Goal: Task Accomplishment & Management: Manage account settings

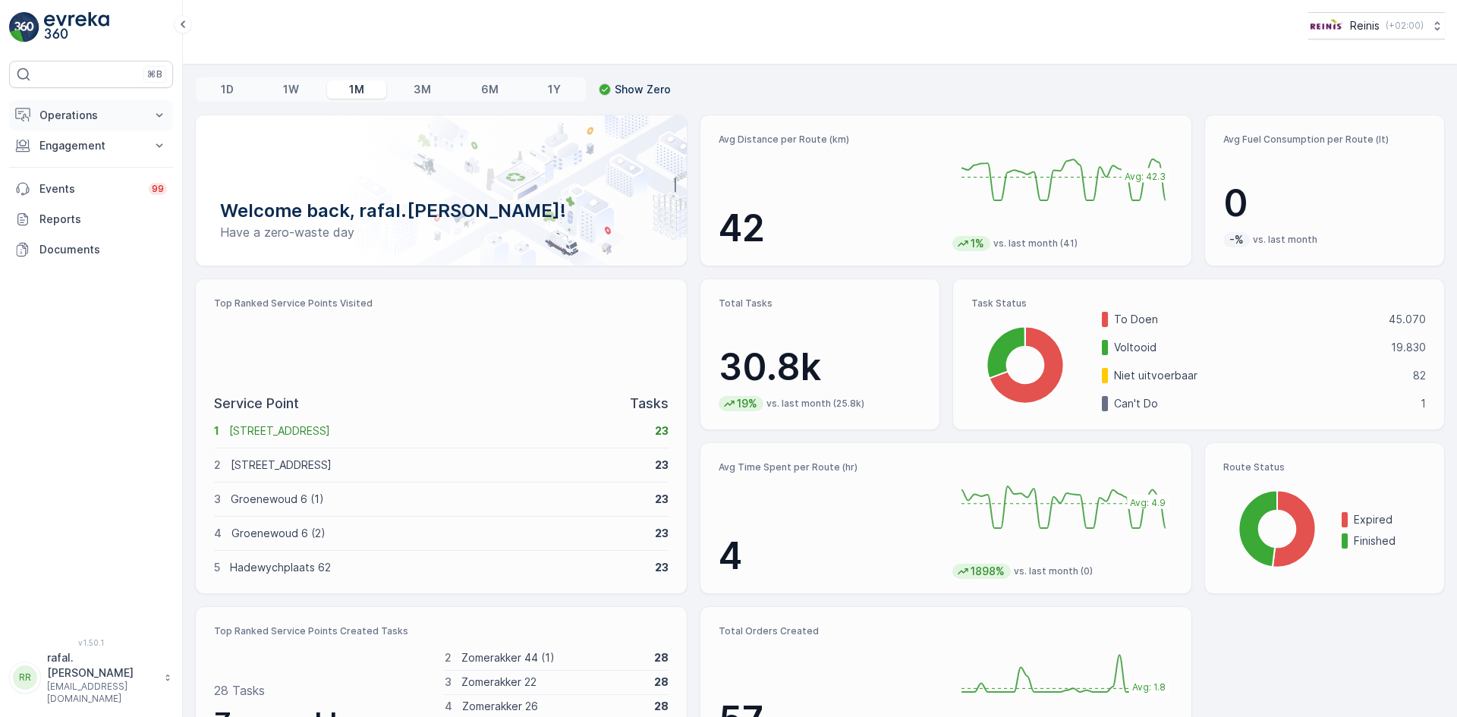
click at [112, 118] on p "Operations" at bounding box center [90, 115] width 103 height 15
click at [86, 184] on p "Routes & Tasks" at bounding box center [78, 183] width 78 height 15
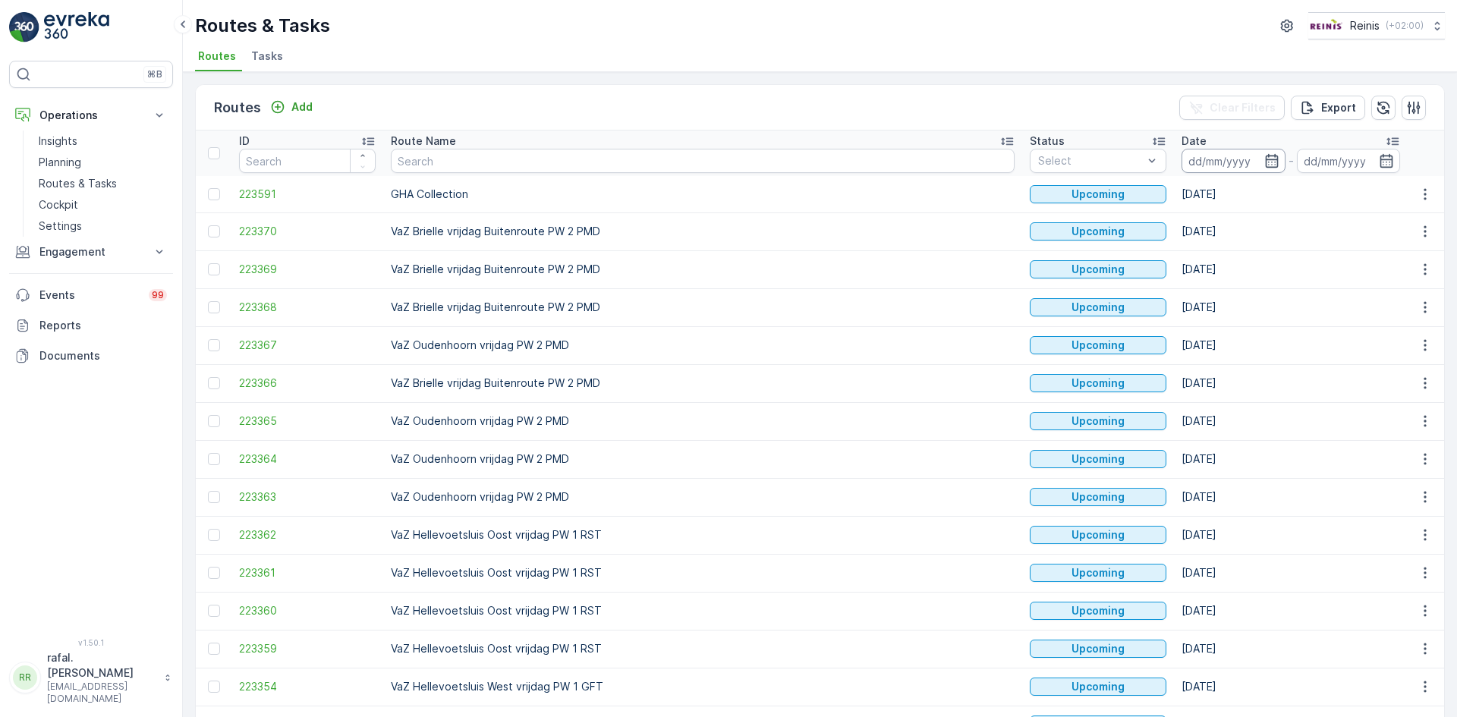
click at [1181, 155] on input at bounding box center [1233, 161] width 104 height 24
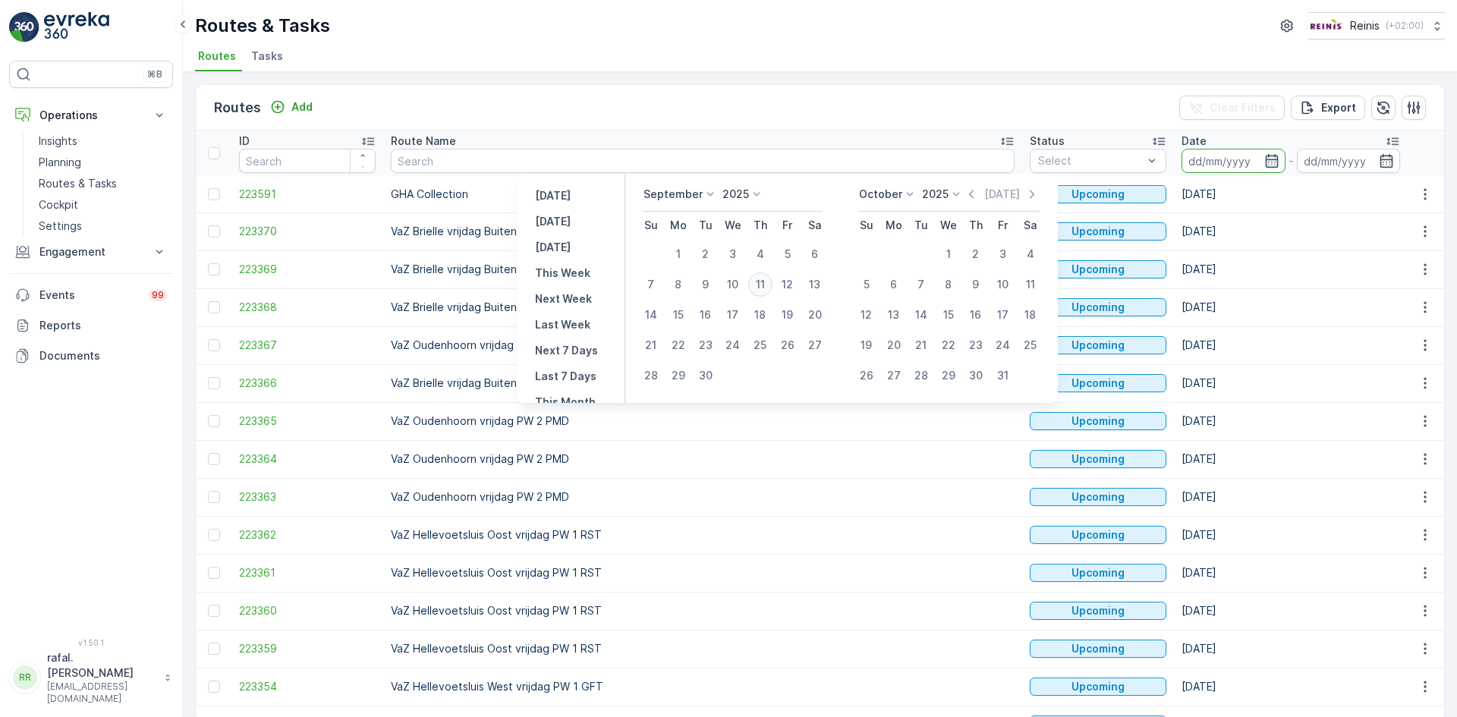
click at [762, 279] on div "11" at bounding box center [760, 284] width 24 height 24
type input "[DATE]"
click at [762, 279] on div "11" at bounding box center [760, 284] width 24 height 24
type input "[DATE]"
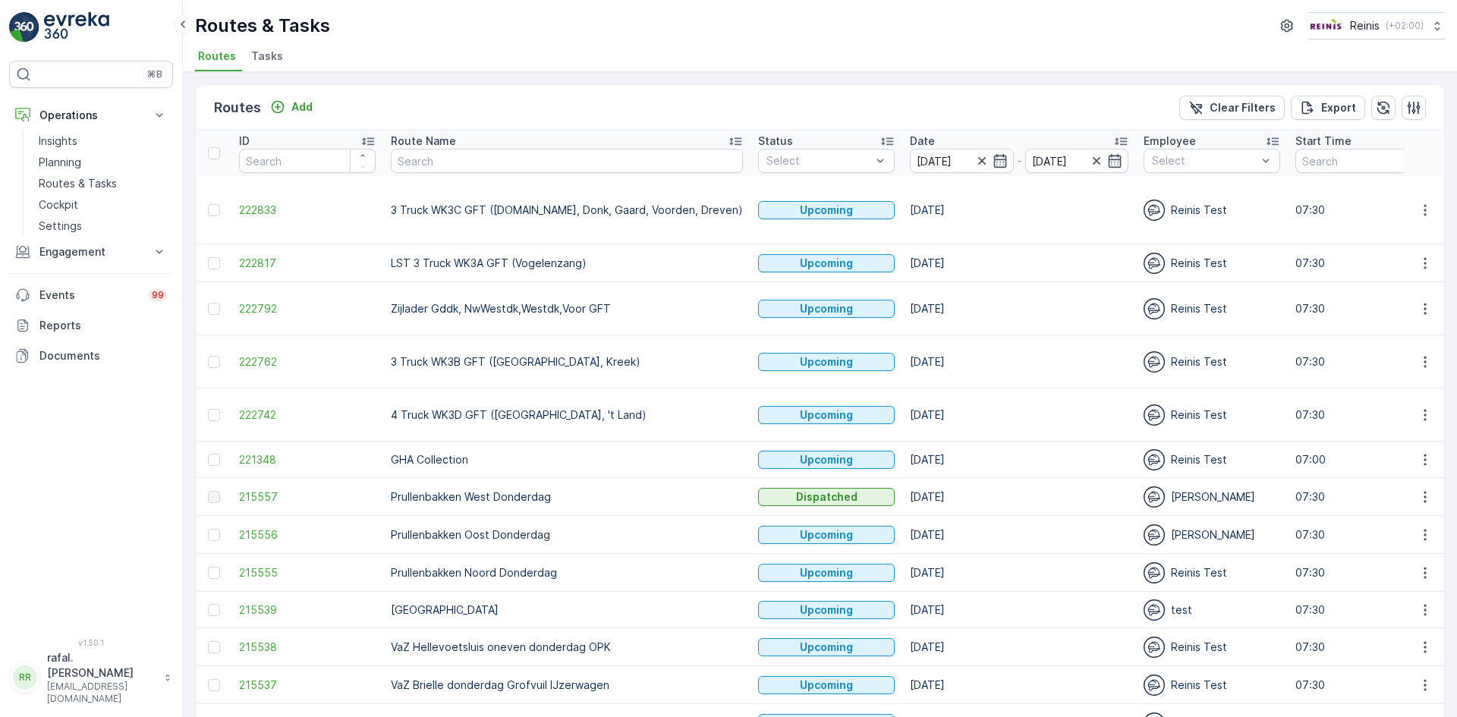
click at [728, 137] on icon at bounding box center [735, 141] width 15 height 15
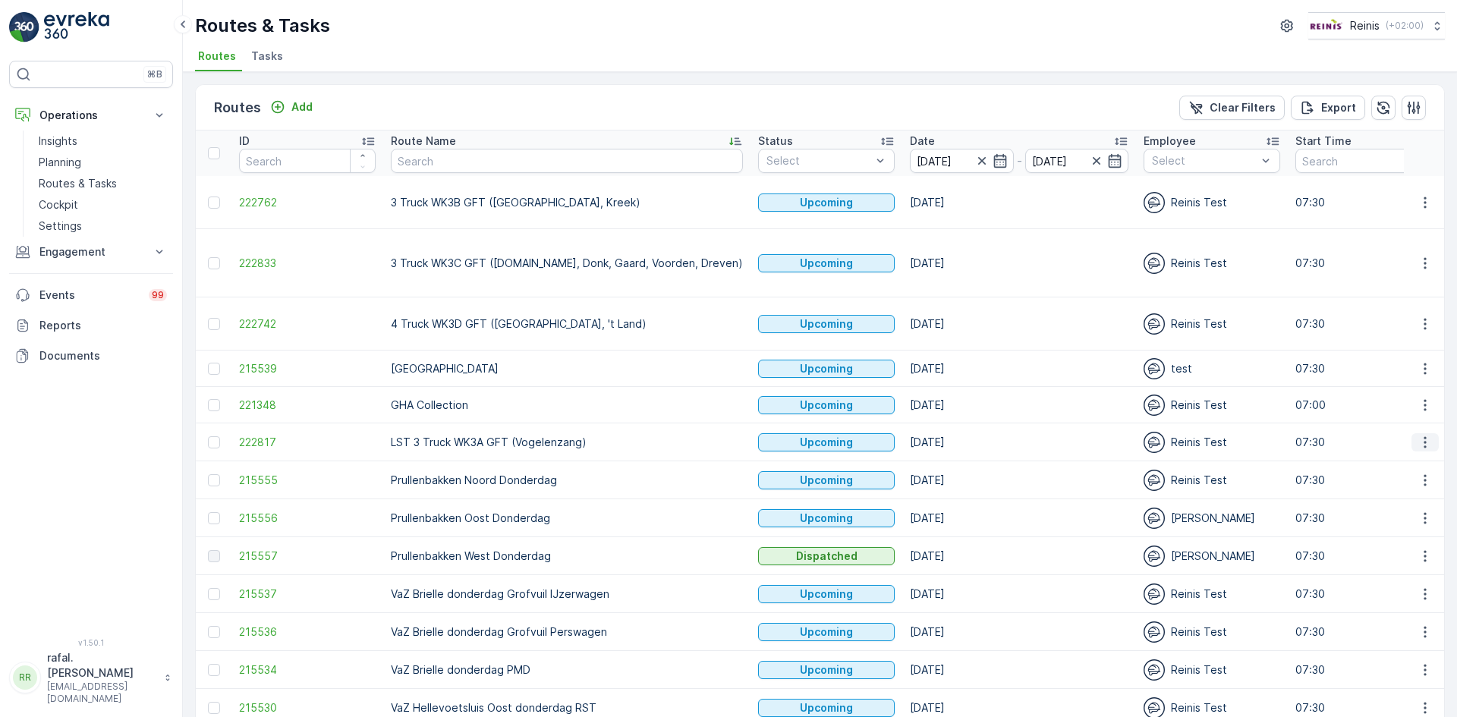
click at [1421, 435] on icon "button" at bounding box center [1424, 442] width 15 height 15
click at [1404, 419] on span "See More Details" at bounding box center [1389, 419] width 88 height 15
click at [1422, 435] on icon "button" at bounding box center [1424, 442] width 15 height 15
click at [1404, 503] on span "Change Assignee" at bounding box center [1389, 504] width 89 height 15
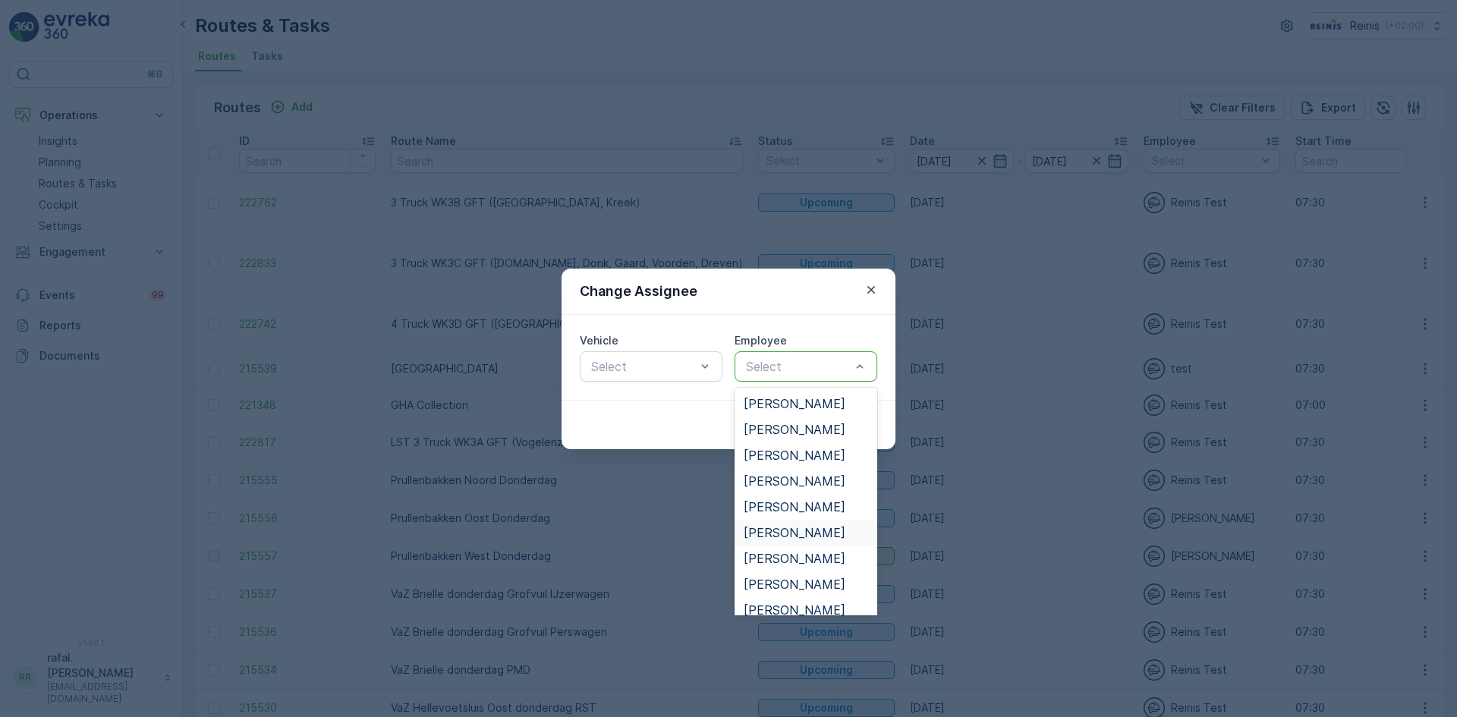
click at [799, 526] on span "[PERSON_NAME]" at bounding box center [795, 533] width 102 height 14
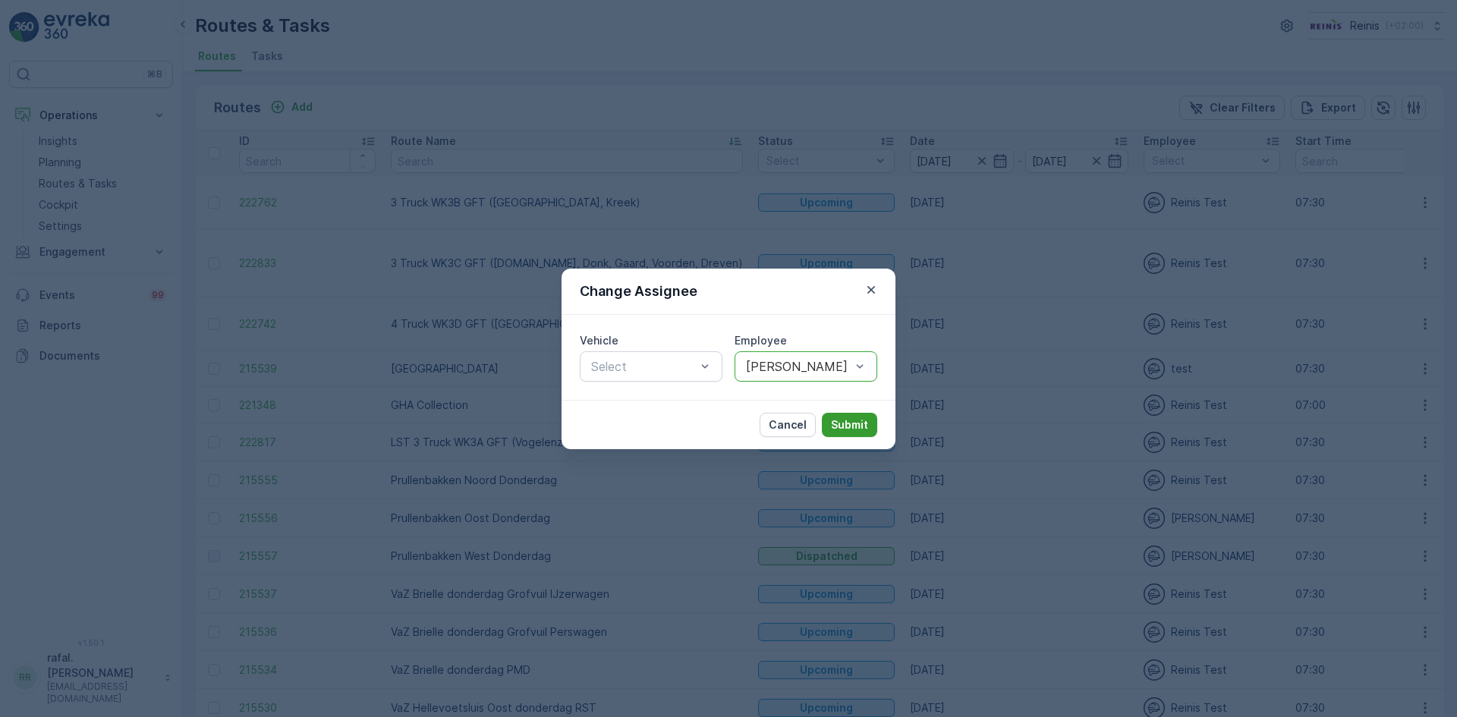
click at [843, 426] on p "Submit" at bounding box center [849, 424] width 37 height 15
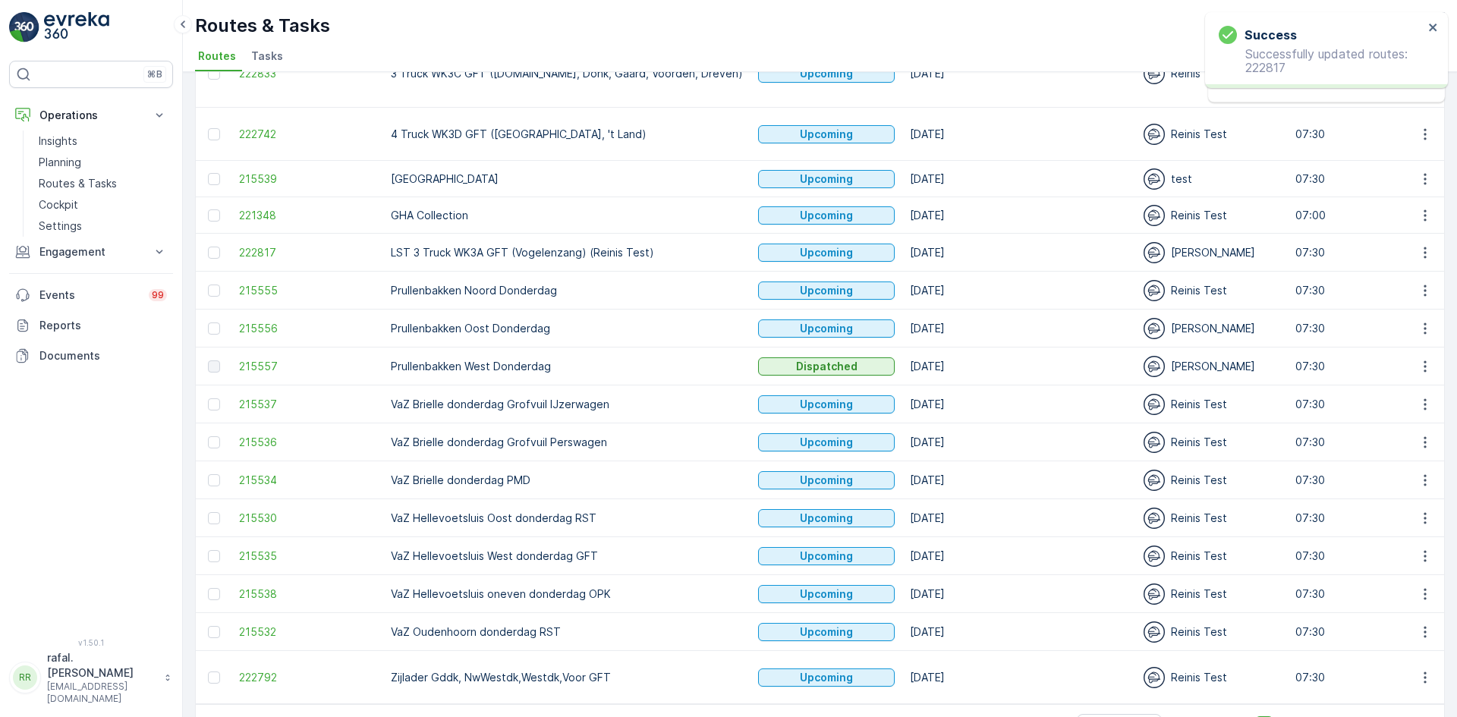
scroll to position [195, 0]
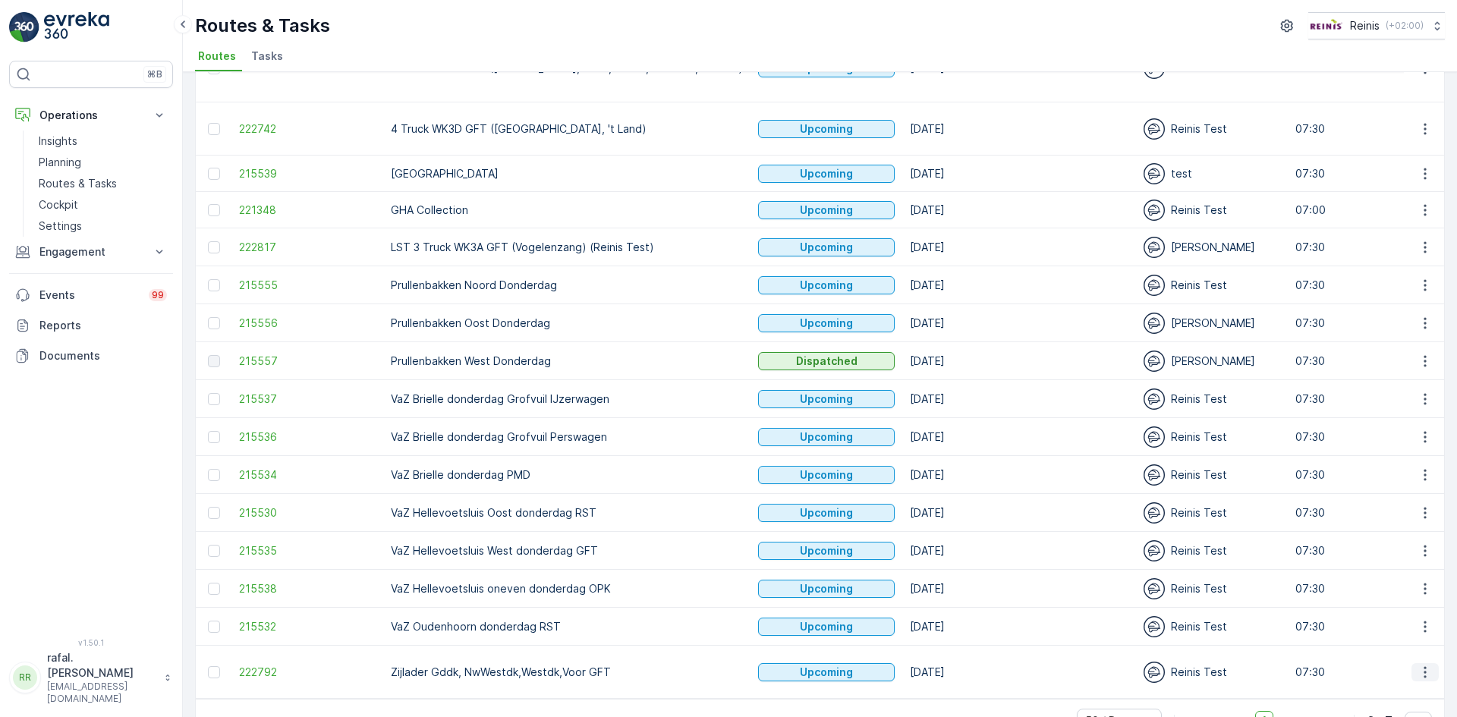
click at [1423, 665] on icon "button" at bounding box center [1424, 672] width 15 height 15
click at [1396, 567] on div "Change Assignee" at bounding box center [1397, 575] width 117 height 21
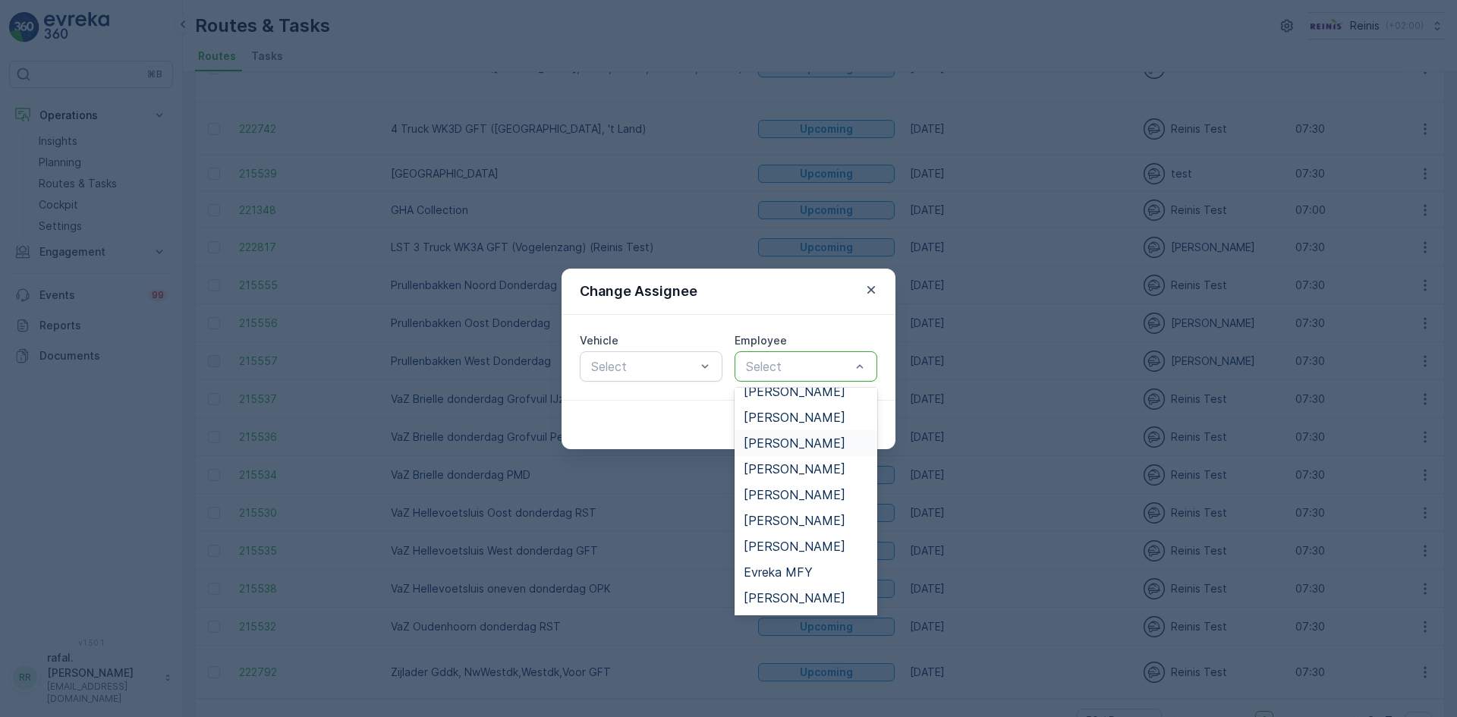
scroll to position [152, 0]
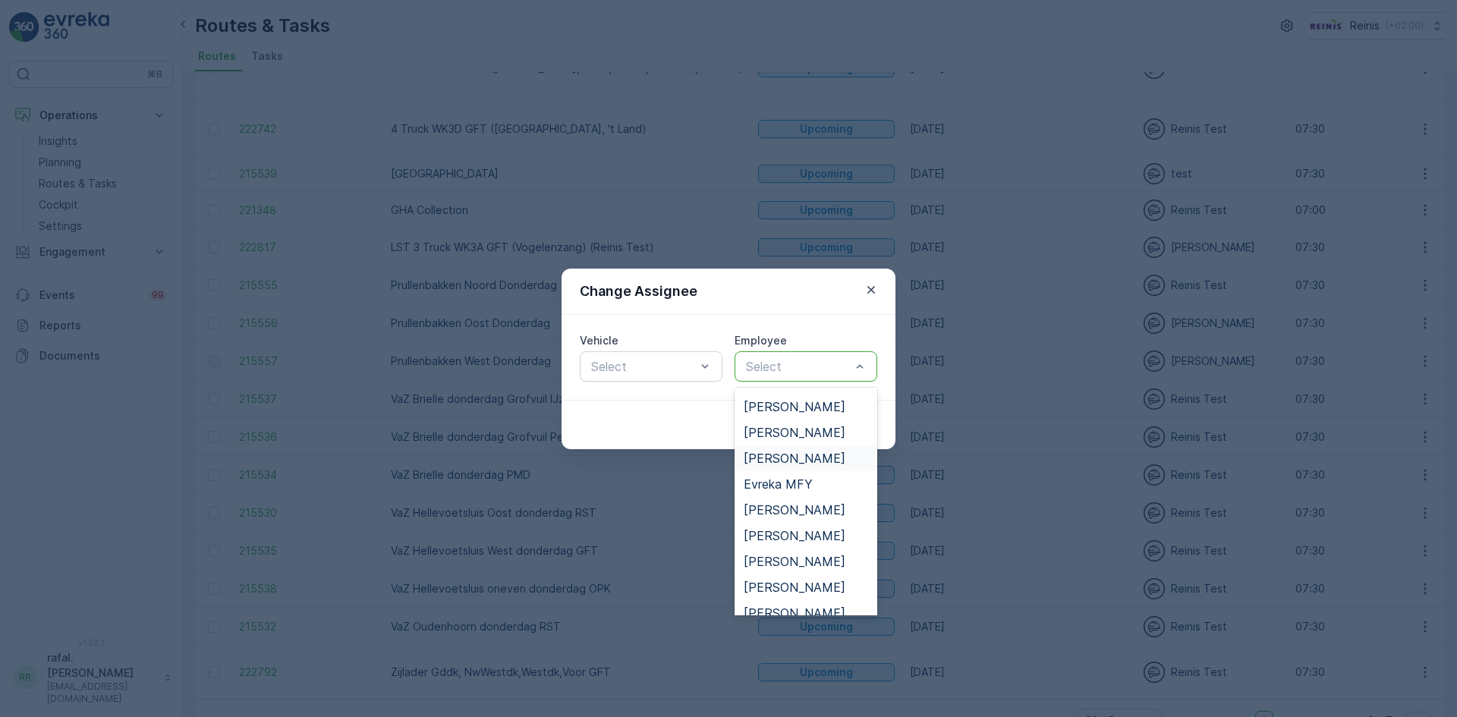
click at [796, 458] on span "[PERSON_NAME]" at bounding box center [795, 458] width 102 height 14
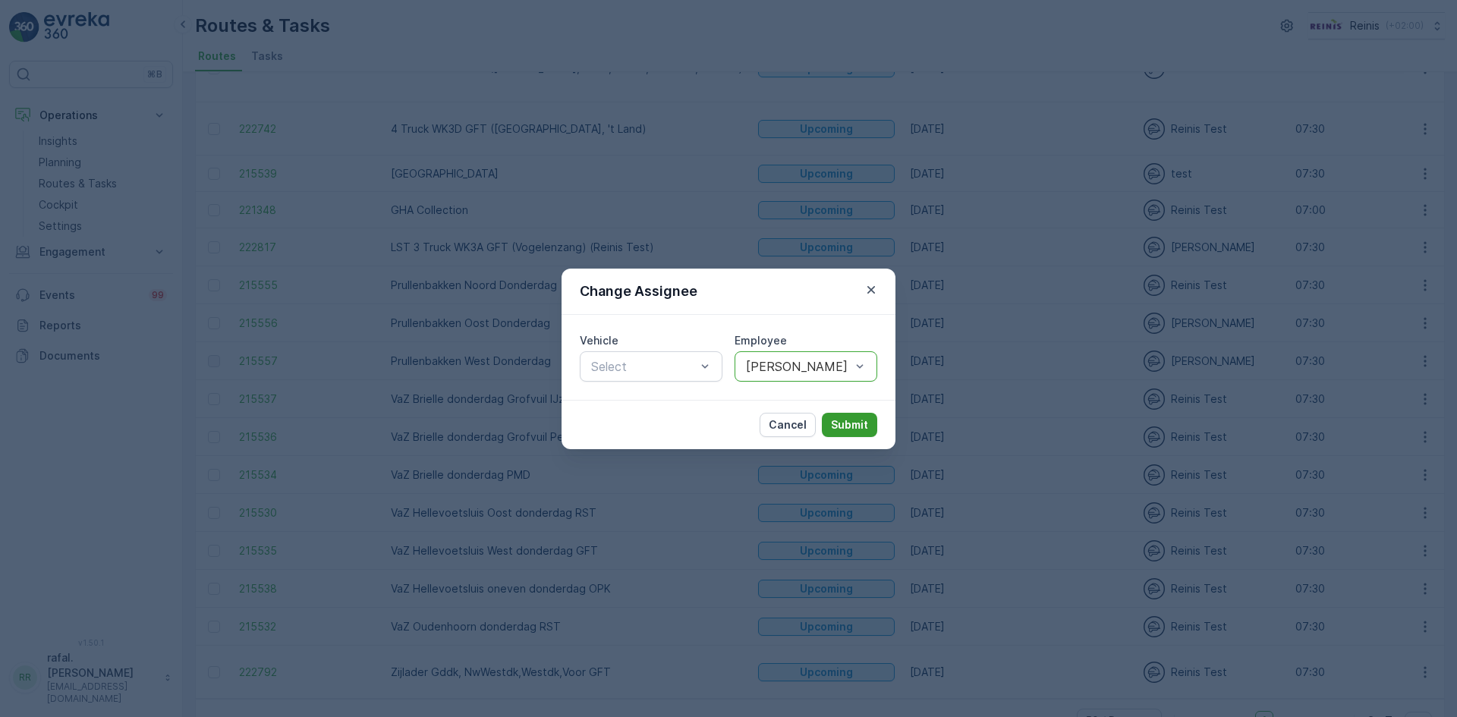
click at [850, 420] on p "Submit" at bounding box center [849, 424] width 37 height 15
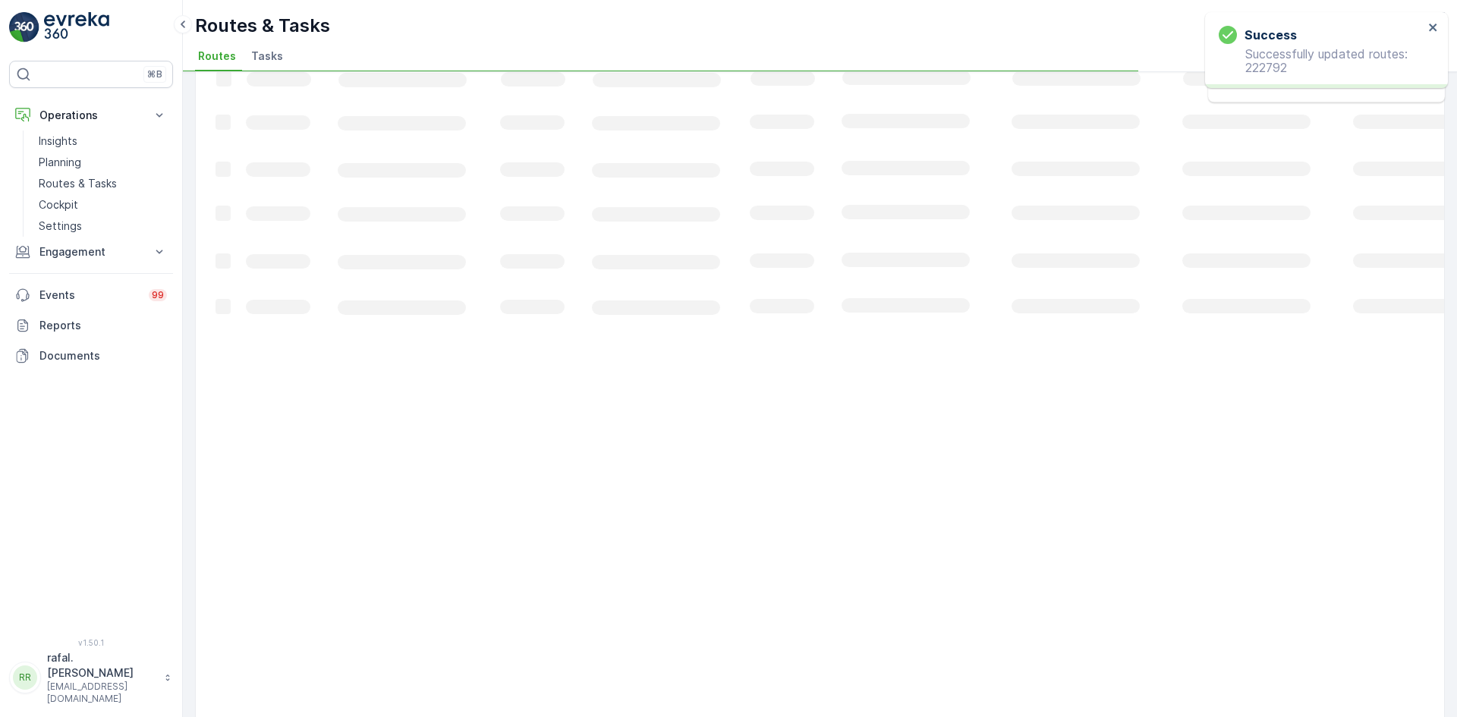
scroll to position [0, 0]
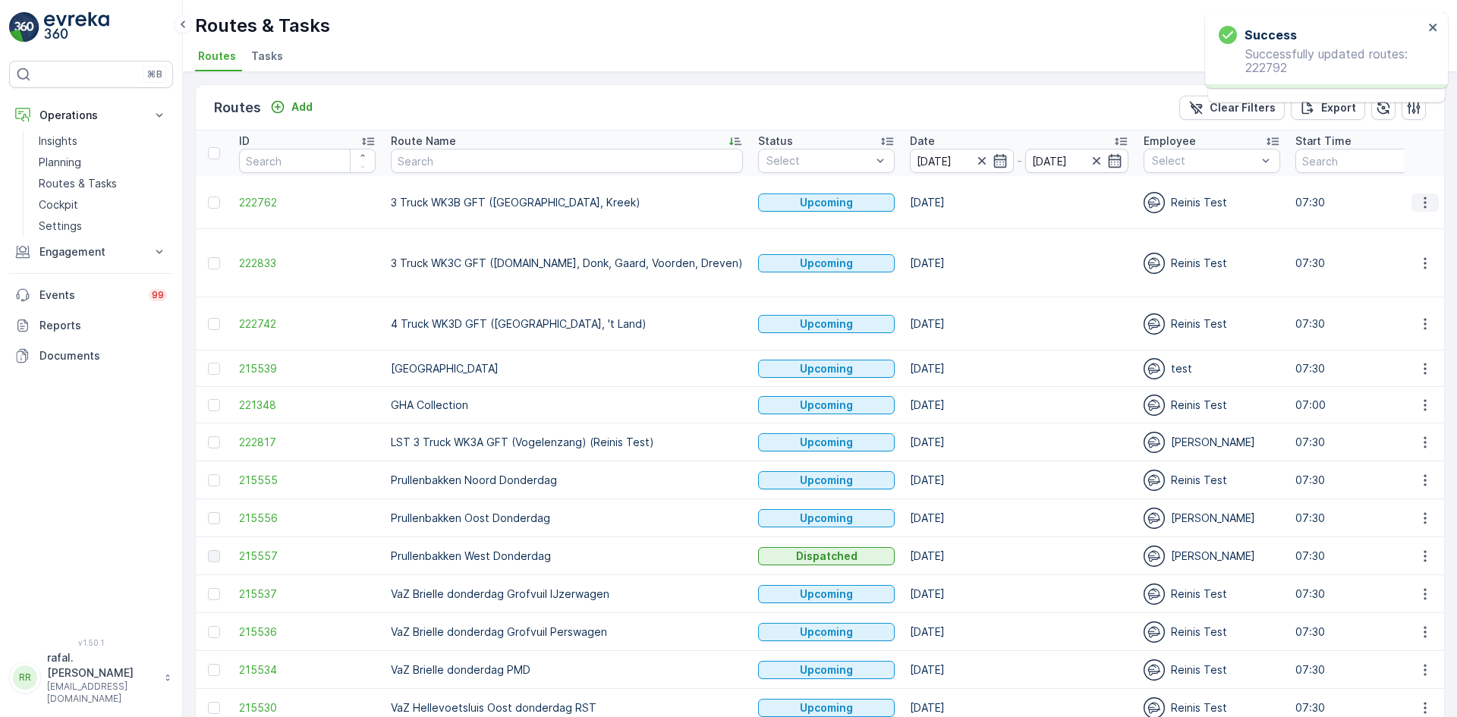
click at [1423, 197] on icon "button" at bounding box center [1424, 202] width 15 height 15
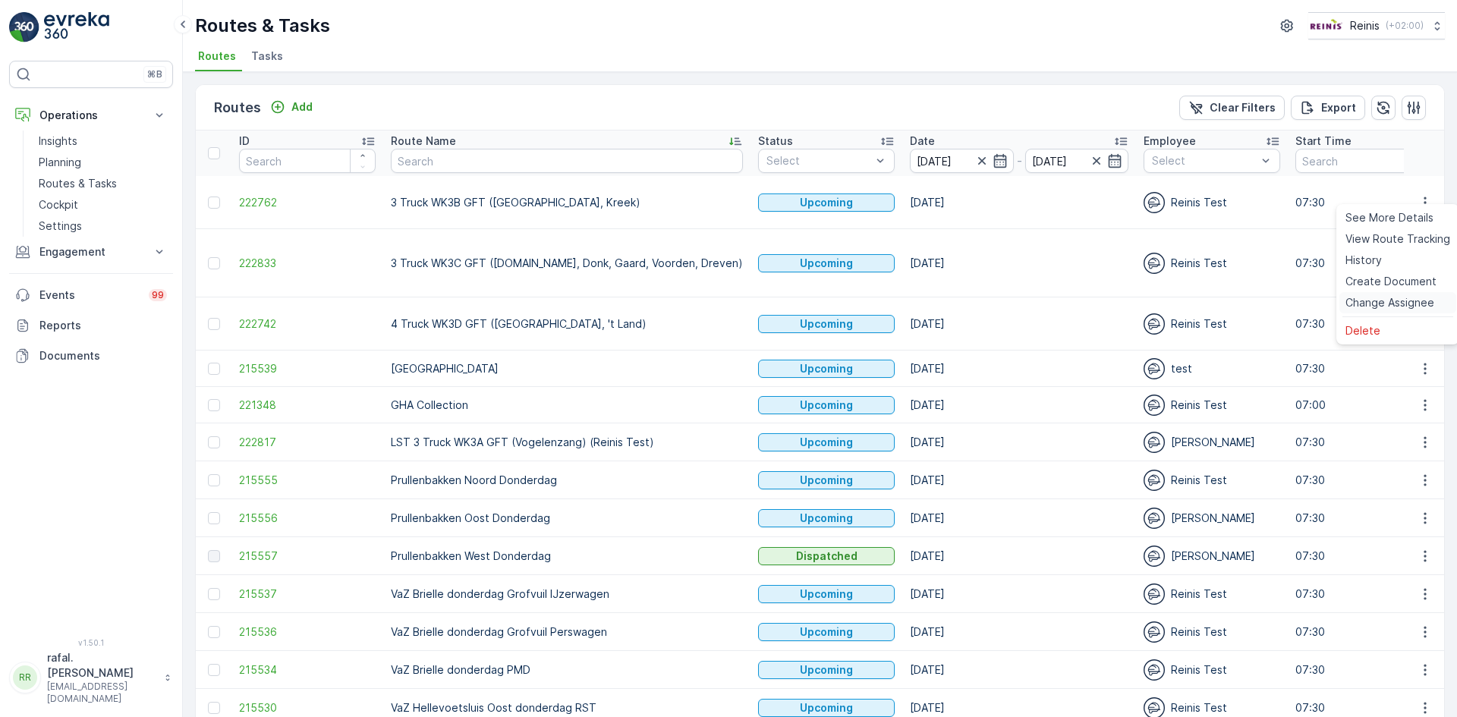
click at [1375, 306] on span "Change Assignee" at bounding box center [1389, 302] width 89 height 15
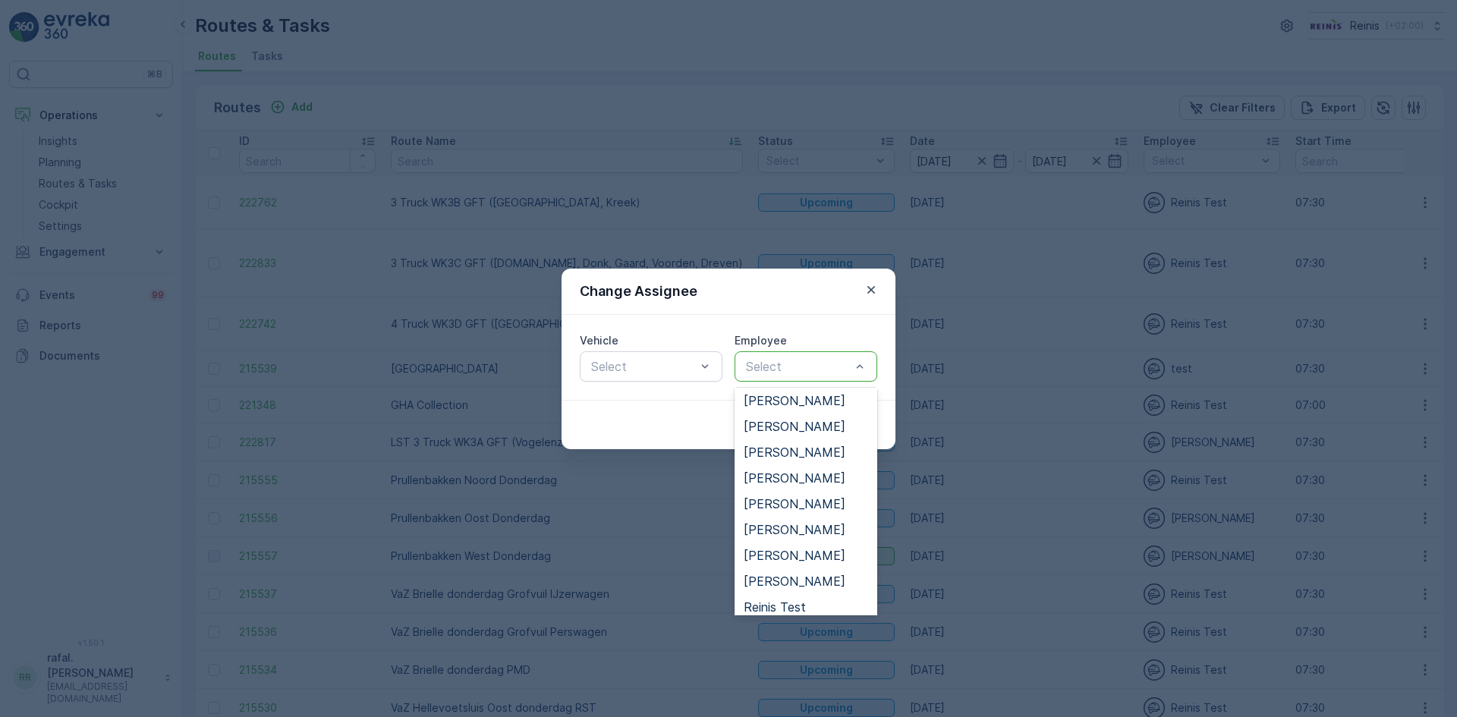
scroll to position [259, 0]
click at [797, 529] on span "[PERSON_NAME]" at bounding box center [795, 531] width 102 height 14
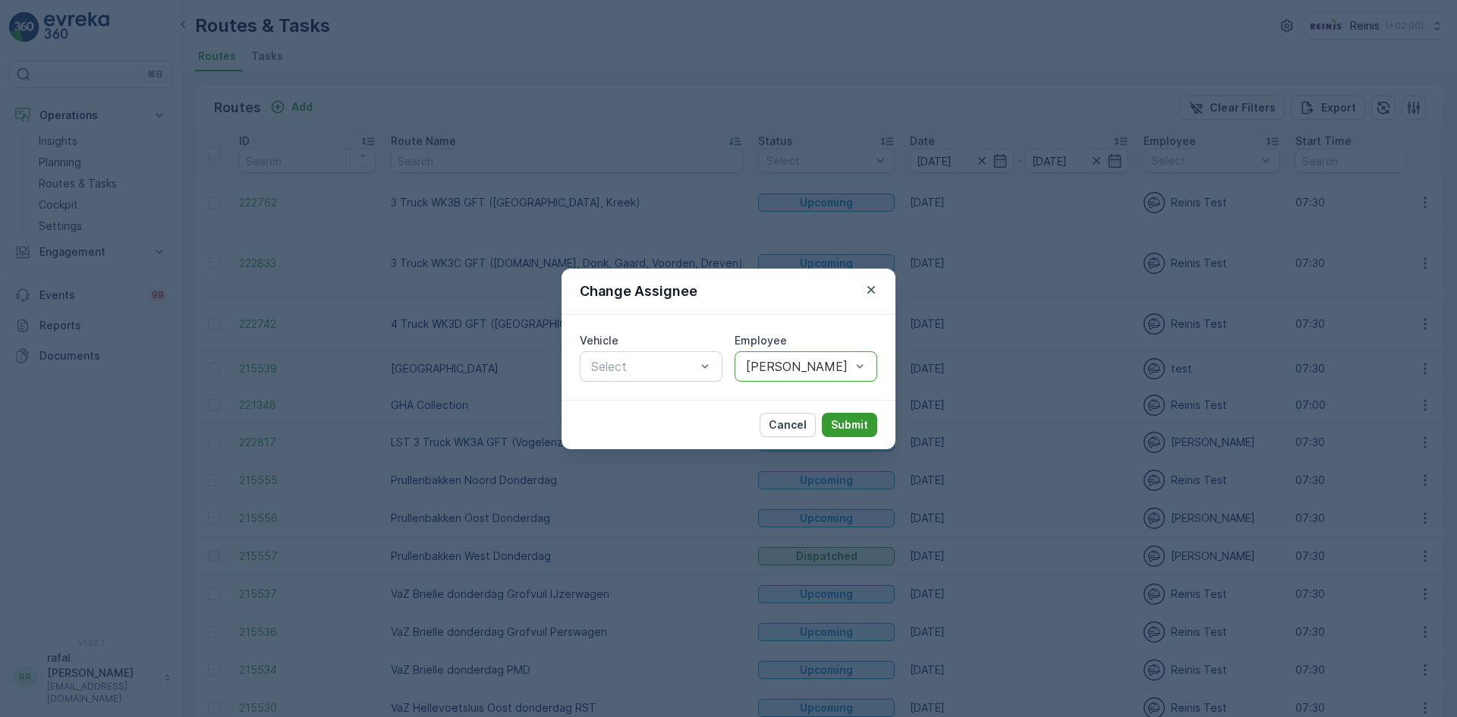
click at [839, 429] on p "Submit" at bounding box center [849, 424] width 37 height 15
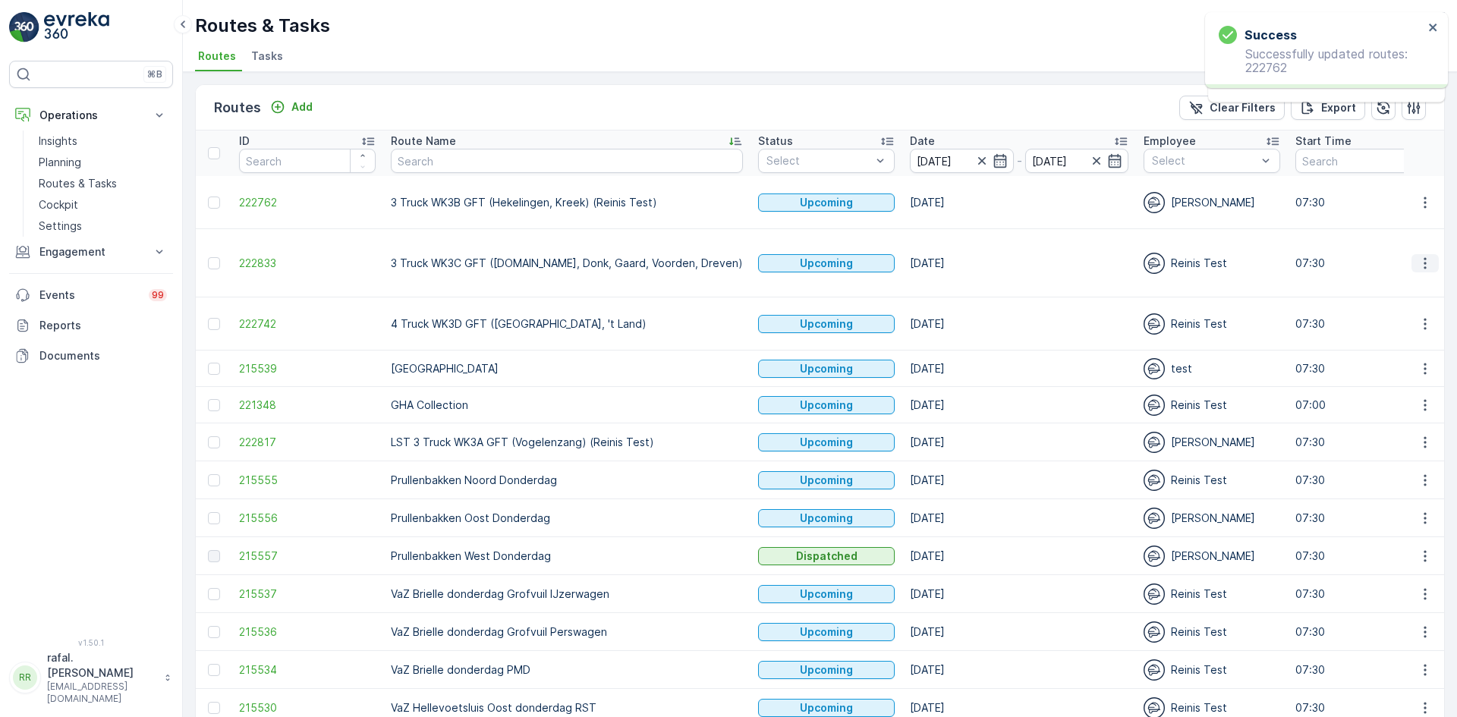
click at [1425, 256] on icon "button" at bounding box center [1424, 263] width 15 height 15
click at [1411, 345] on span "Change Assignee" at bounding box center [1389, 348] width 89 height 15
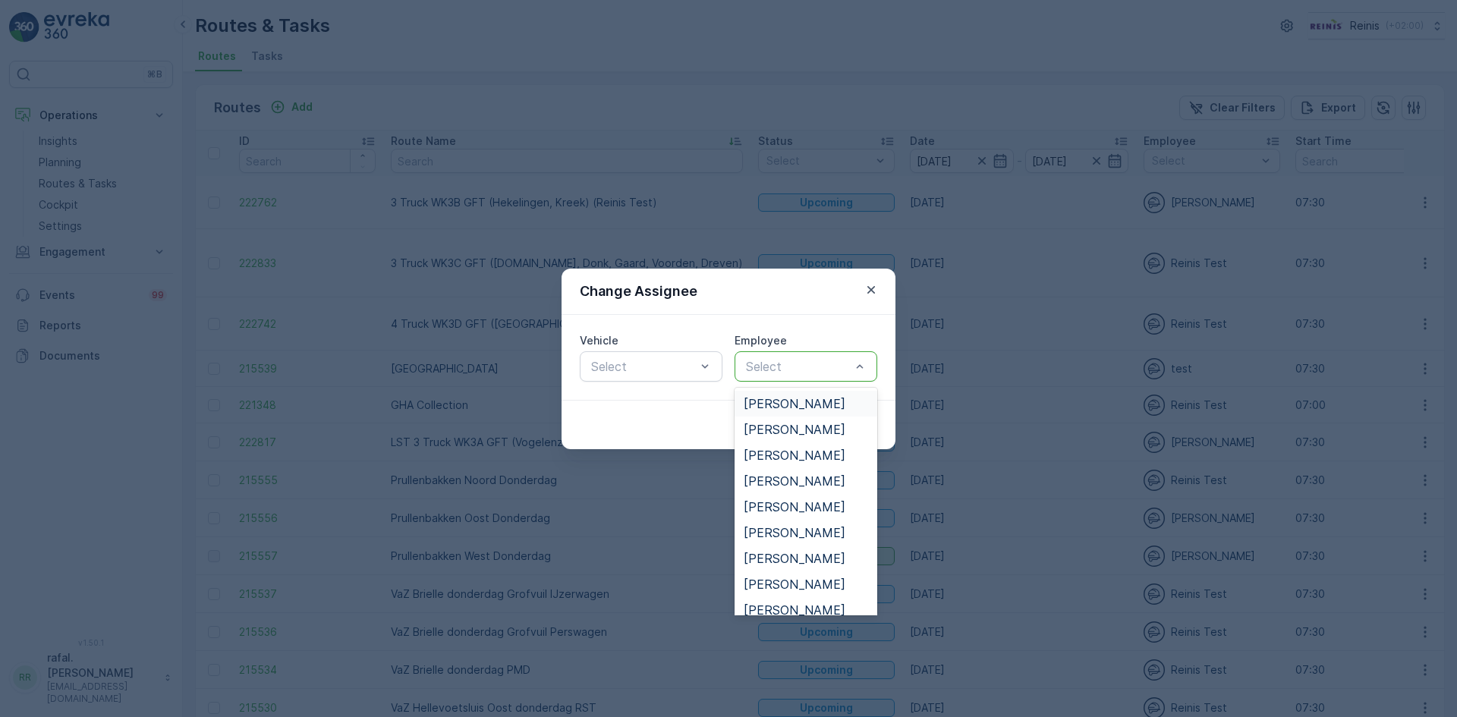
click at [816, 376] on div "Select" at bounding box center [805, 366] width 143 height 30
click at [806, 536] on span "[PERSON_NAME]" at bounding box center [795, 540] width 102 height 14
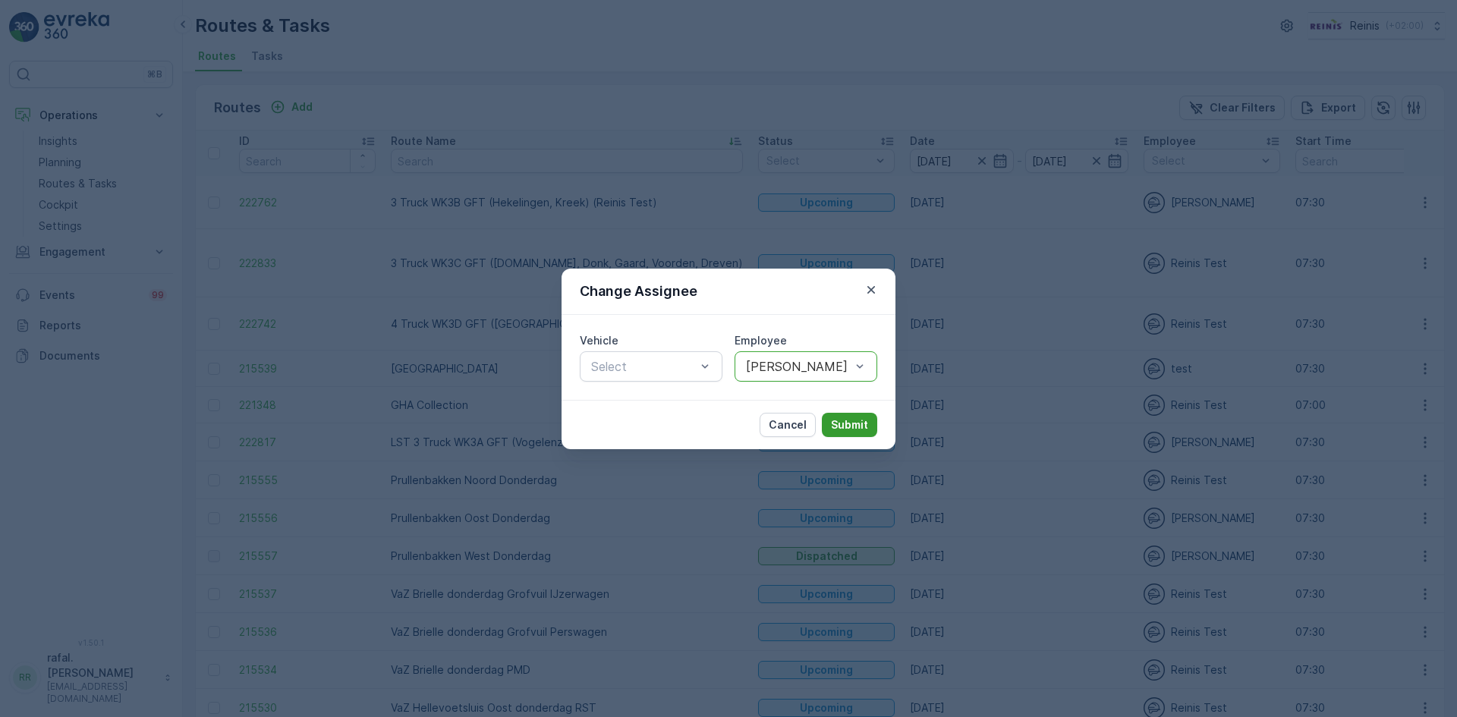
click at [857, 423] on p "Submit" at bounding box center [849, 424] width 37 height 15
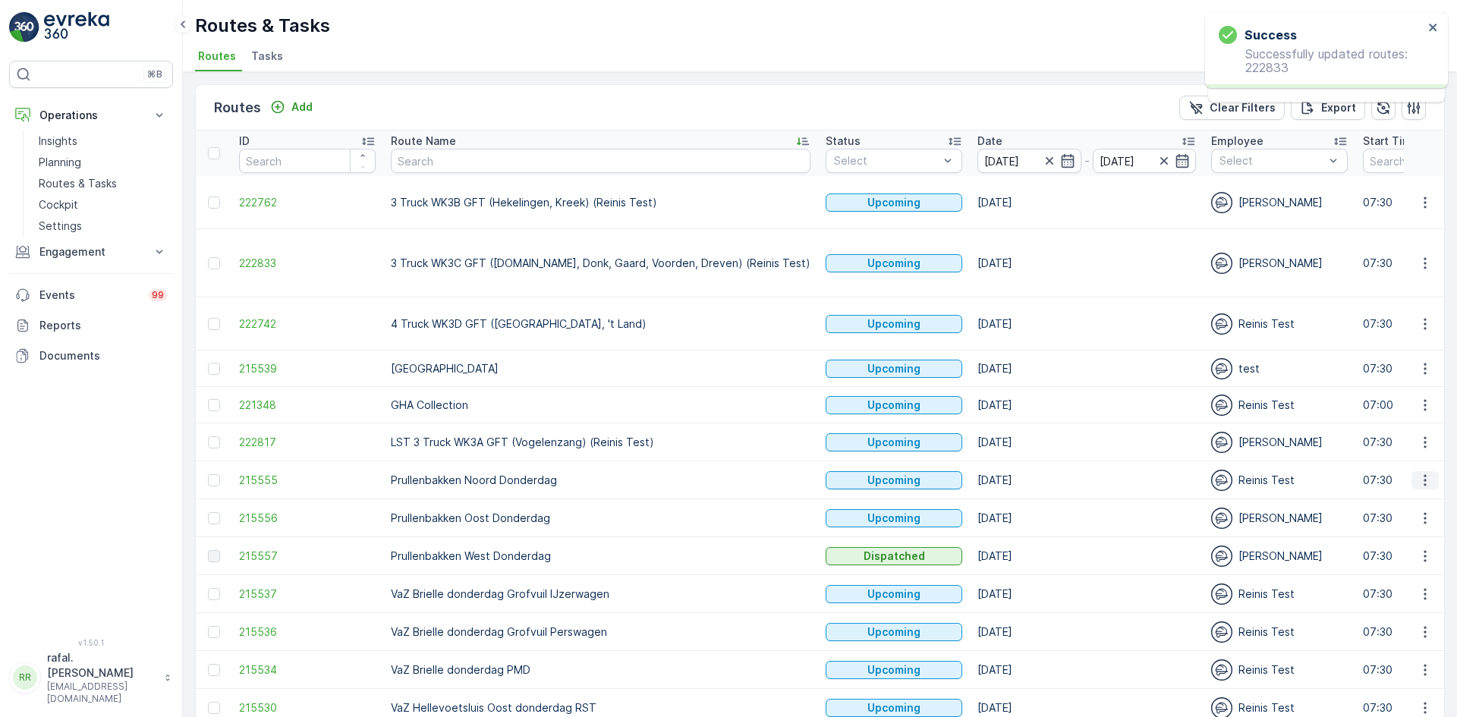
click at [1424, 473] on icon "button" at bounding box center [1424, 480] width 15 height 15
click at [1414, 546] on span "Change Assignee" at bounding box center [1389, 542] width 89 height 15
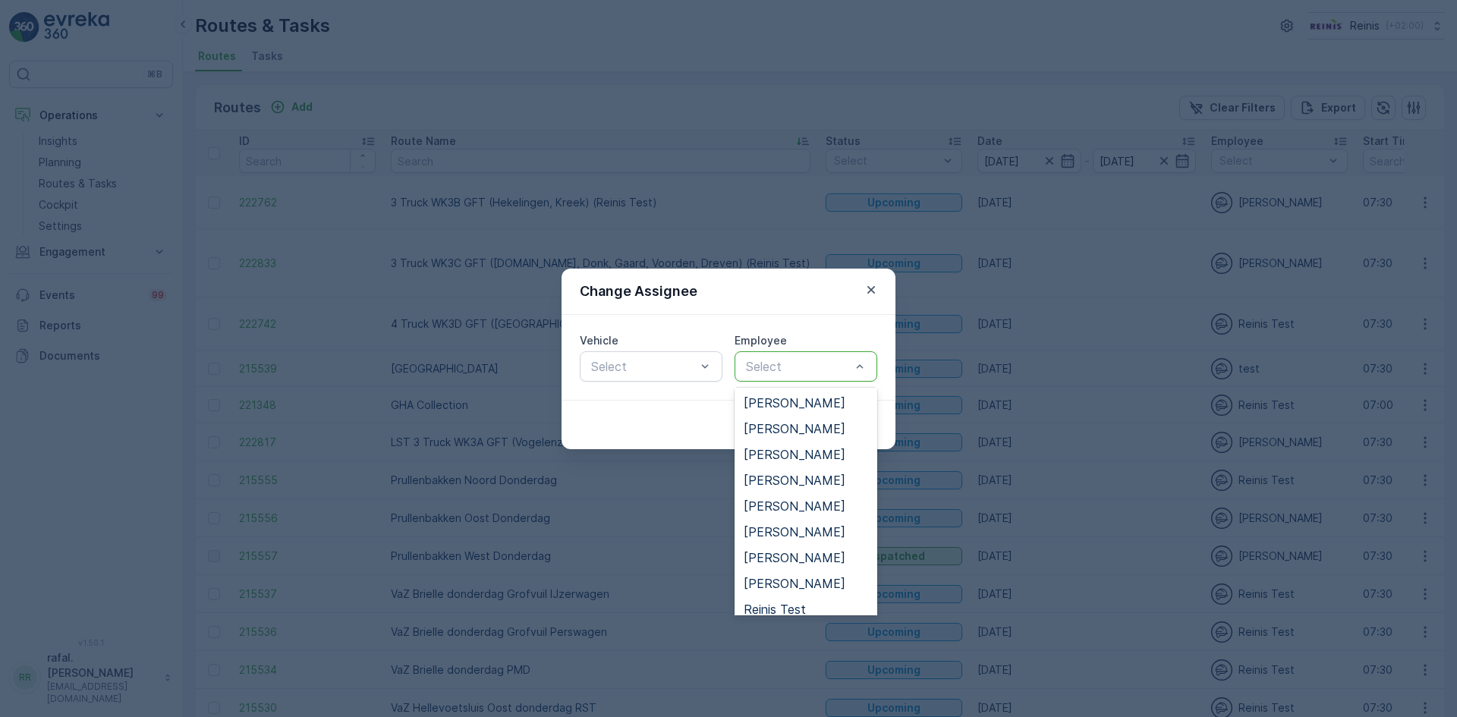
scroll to position [683, 0]
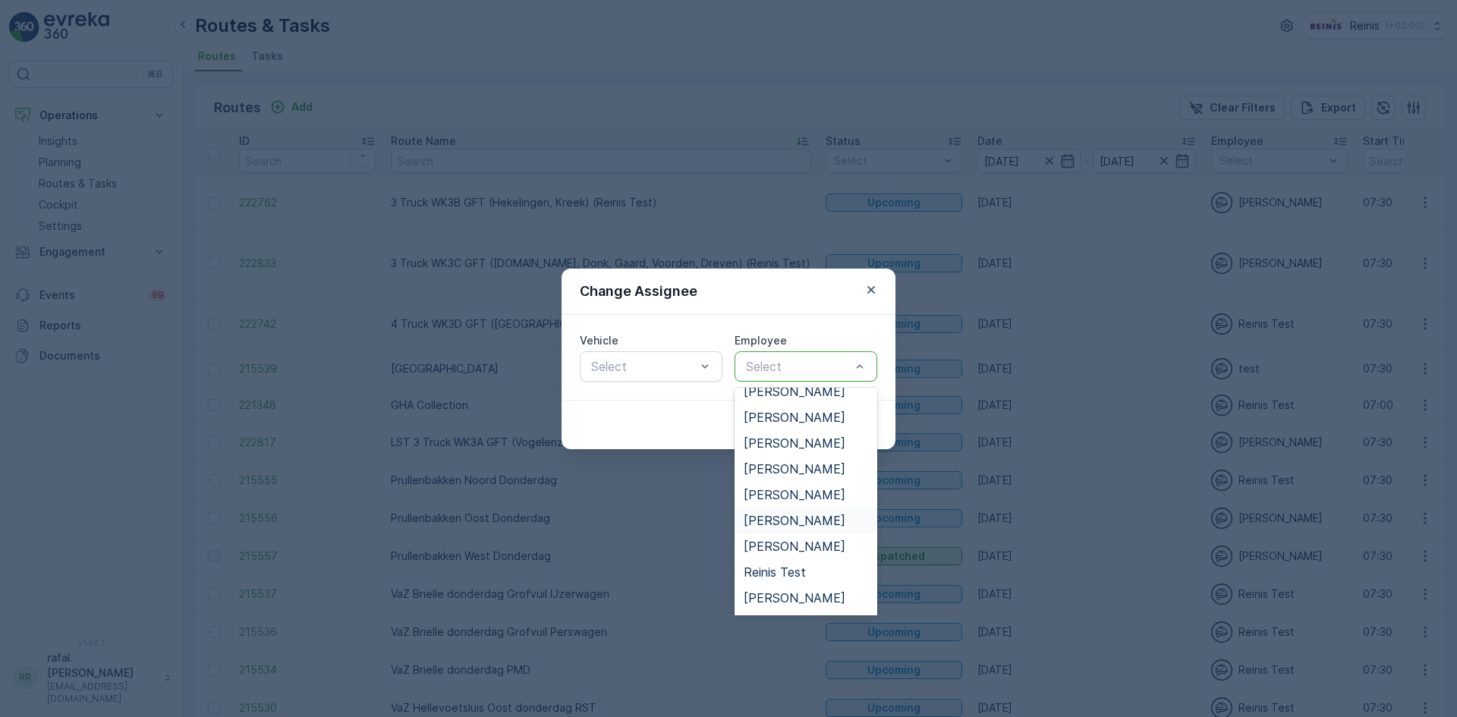
click at [796, 522] on span "[PERSON_NAME]" at bounding box center [795, 521] width 102 height 14
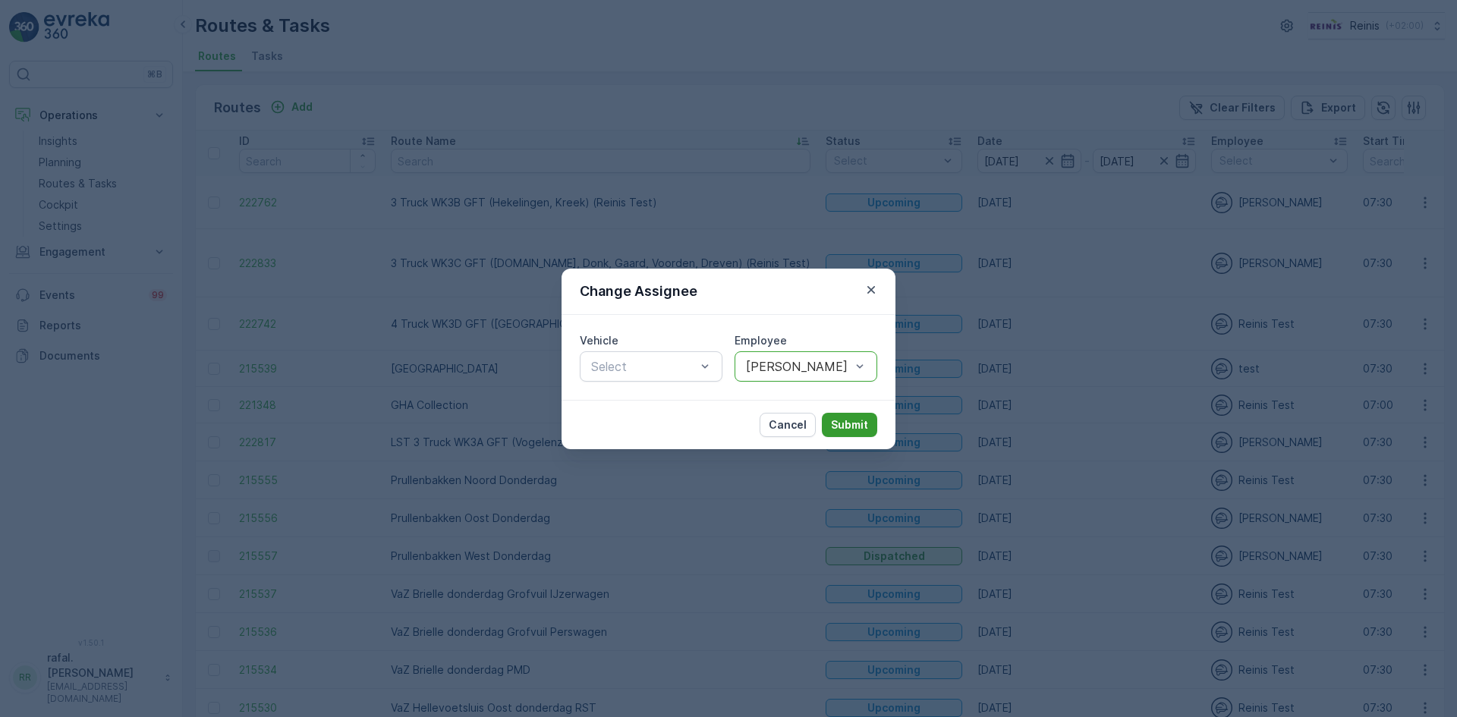
click at [854, 429] on p "Submit" at bounding box center [849, 424] width 37 height 15
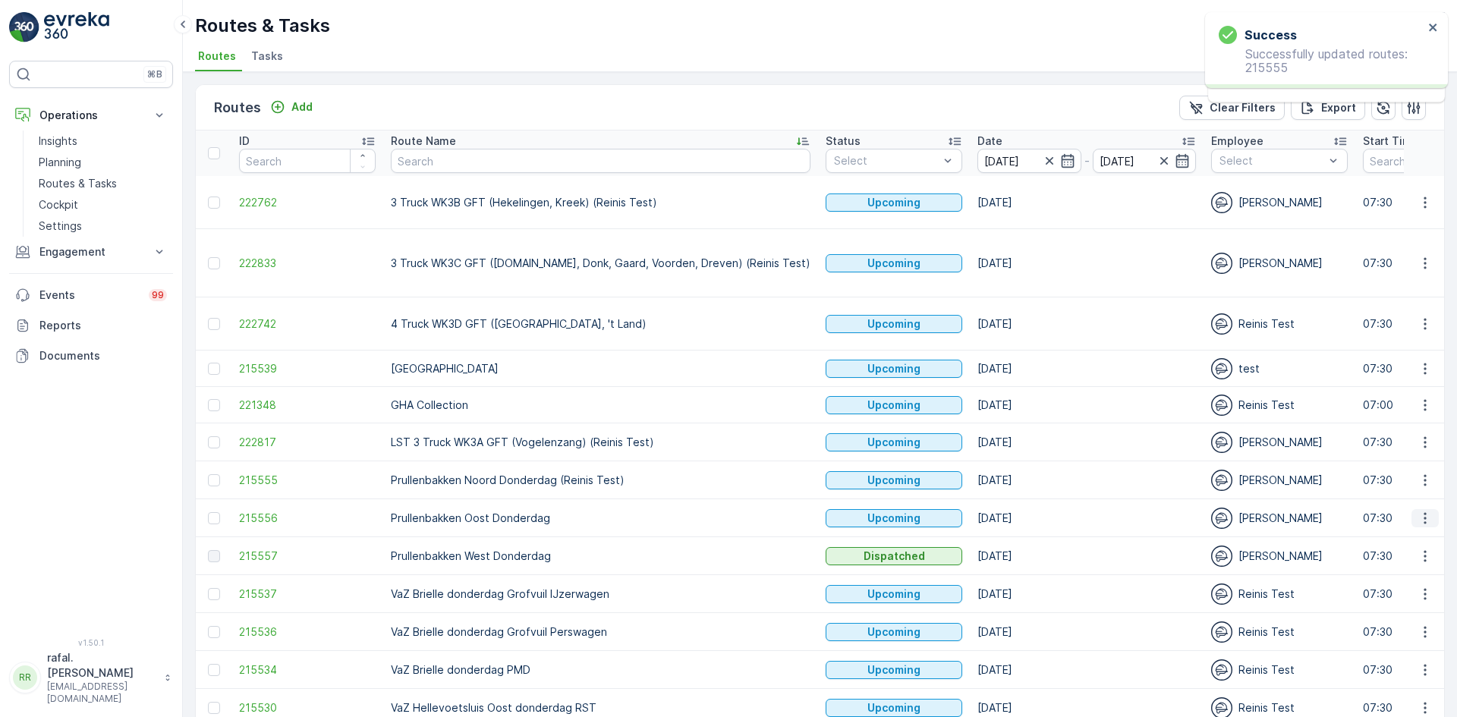
click at [1420, 511] on icon "button" at bounding box center [1424, 518] width 15 height 15
click at [1408, 576] on span "Change Assignee" at bounding box center [1389, 580] width 89 height 15
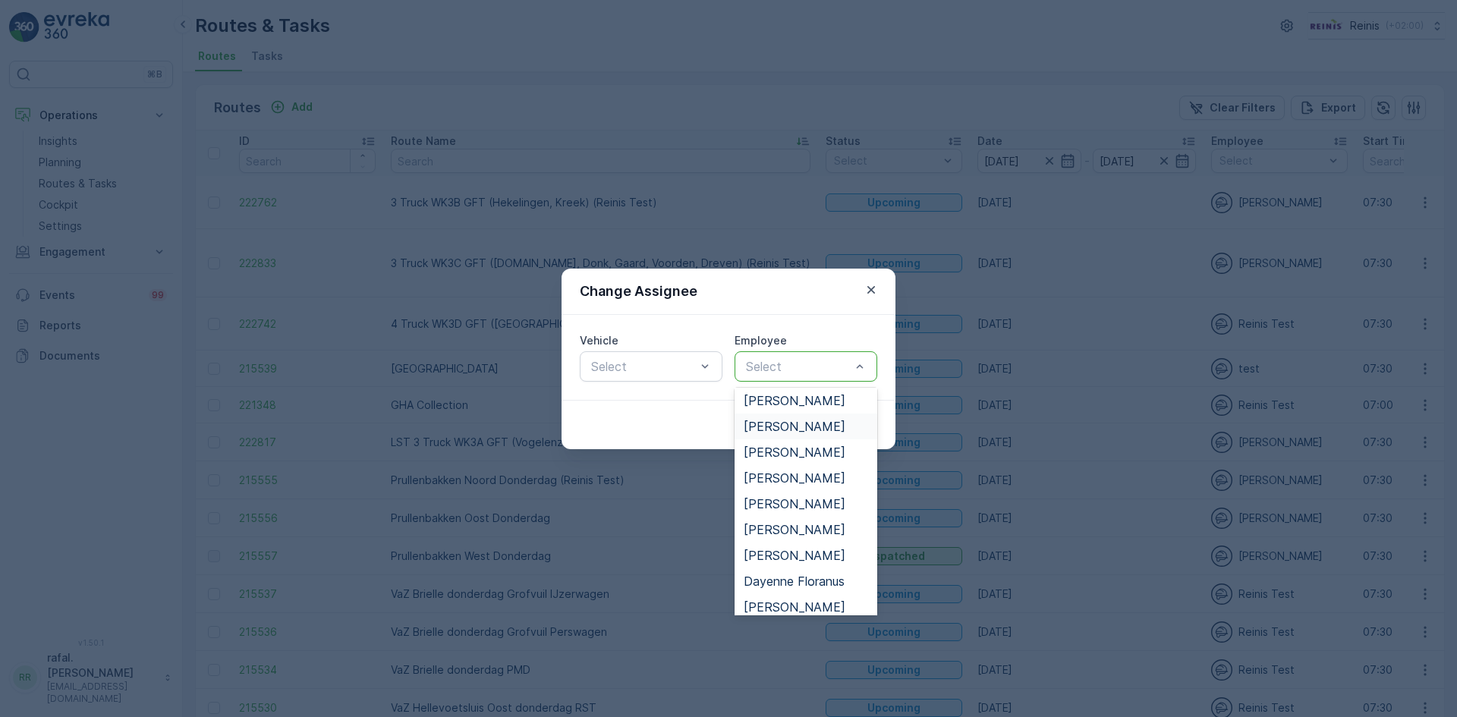
scroll to position [76, 0]
click at [810, 557] on span "Dayenne Floranus" at bounding box center [794, 560] width 101 height 14
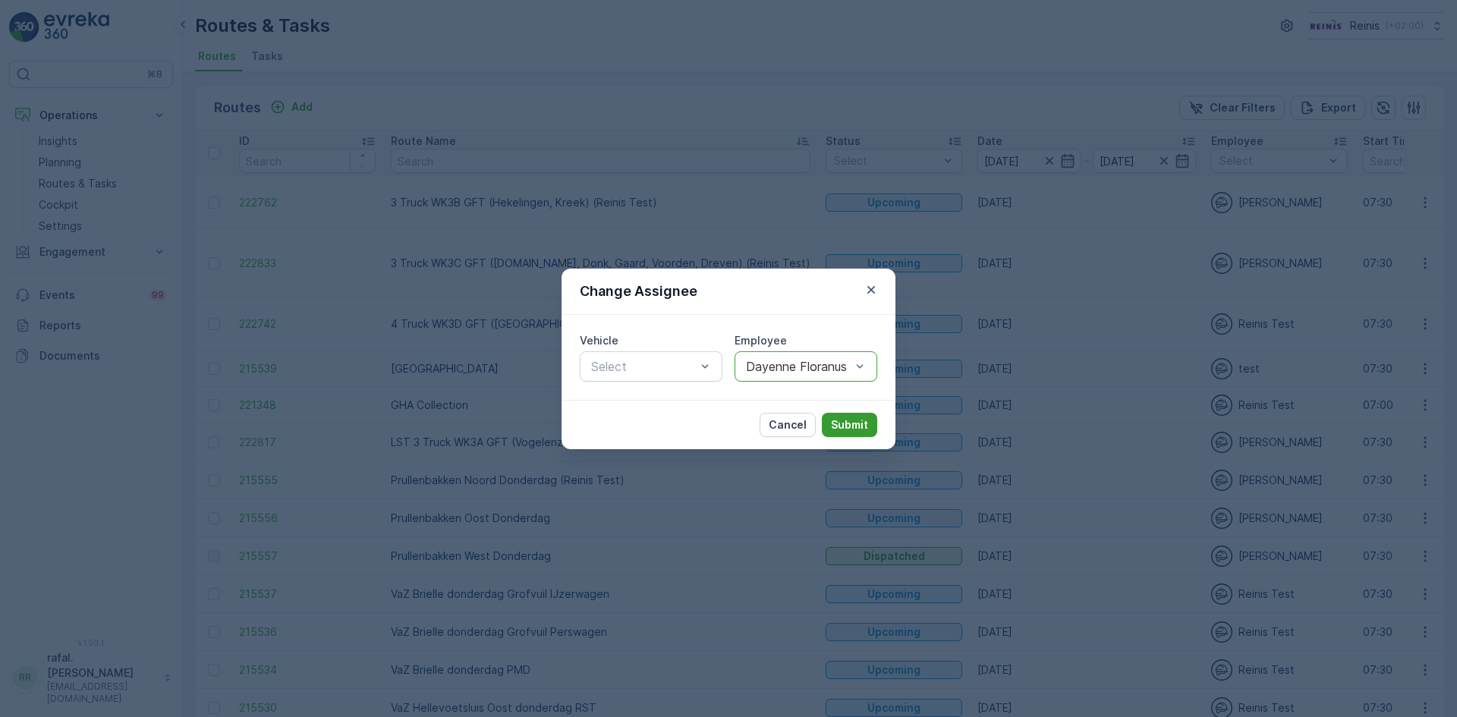
click at [838, 425] on p "Submit" at bounding box center [849, 424] width 37 height 15
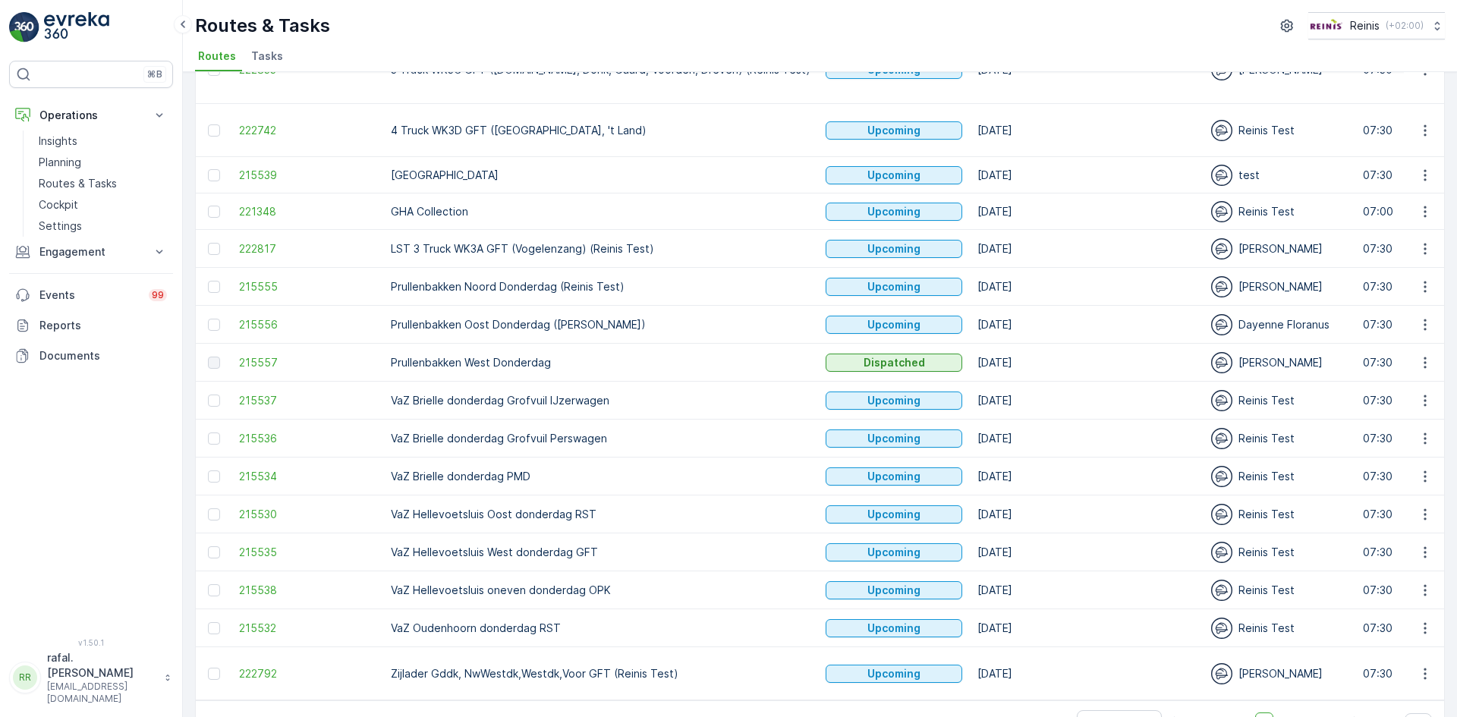
scroll to position [195, 0]
